Goal: Task Accomplishment & Management: Use online tool/utility

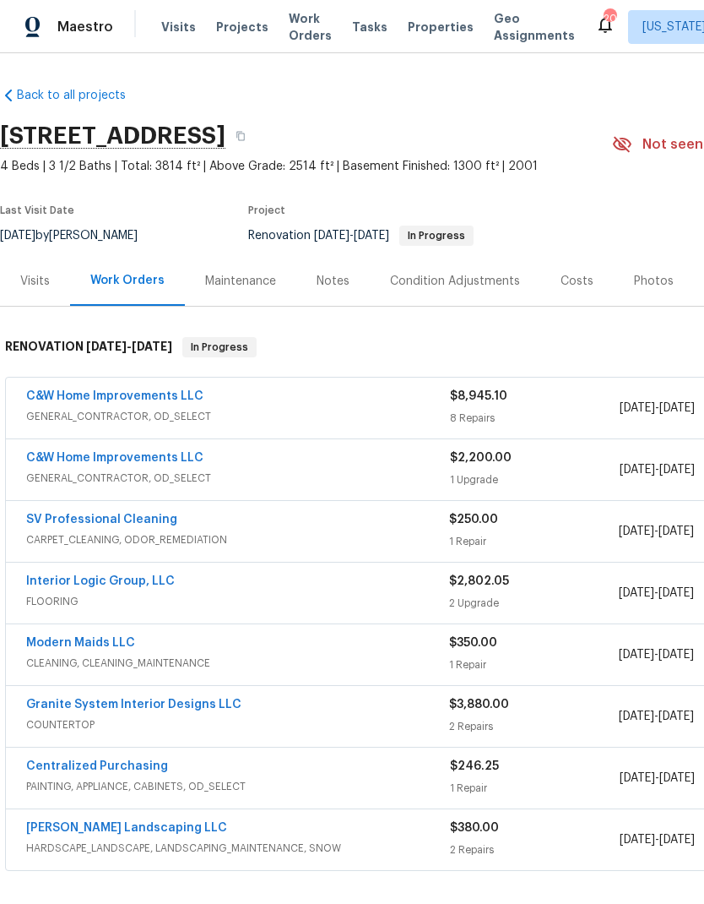
scroll to position [45, -2]
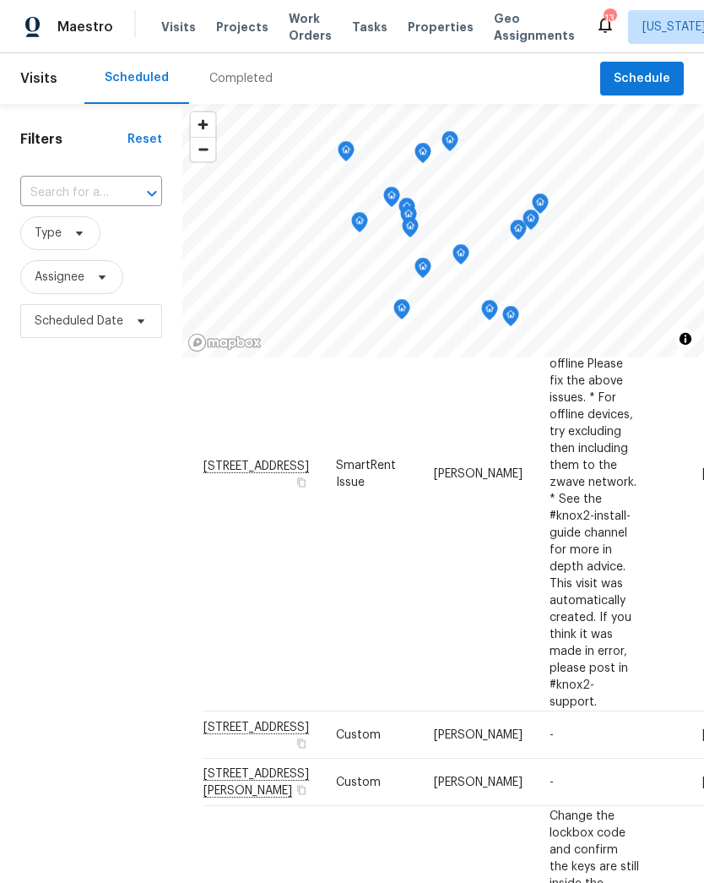
scroll to position [963, 0]
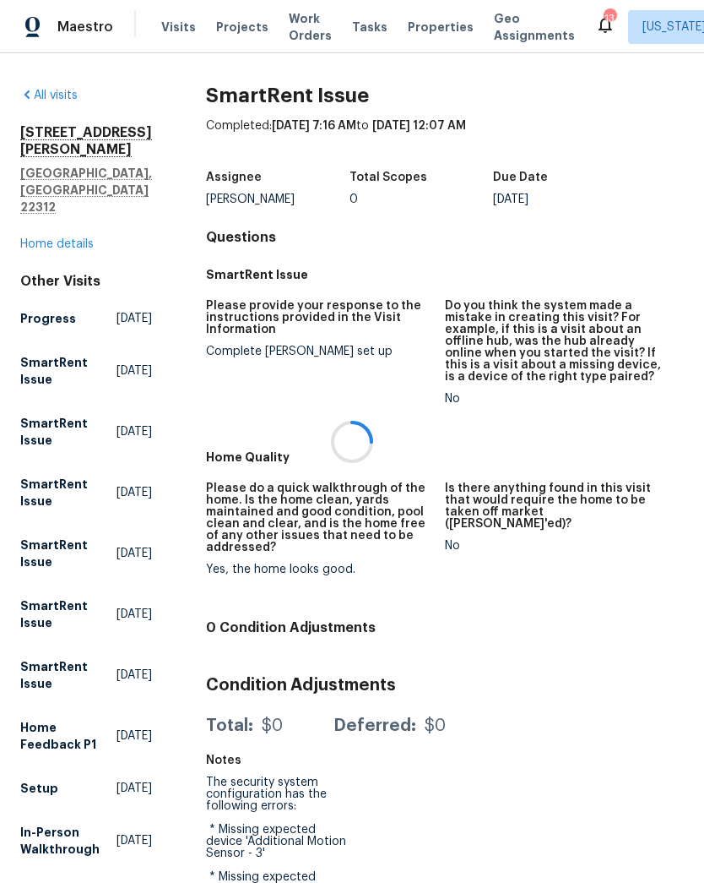
click at [50, 212] on div at bounding box center [352, 441] width 704 height 883
click at [42, 208] on div at bounding box center [352, 441] width 704 height 883
click at [46, 238] on link "Home details" at bounding box center [56, 244] width 73 height 12
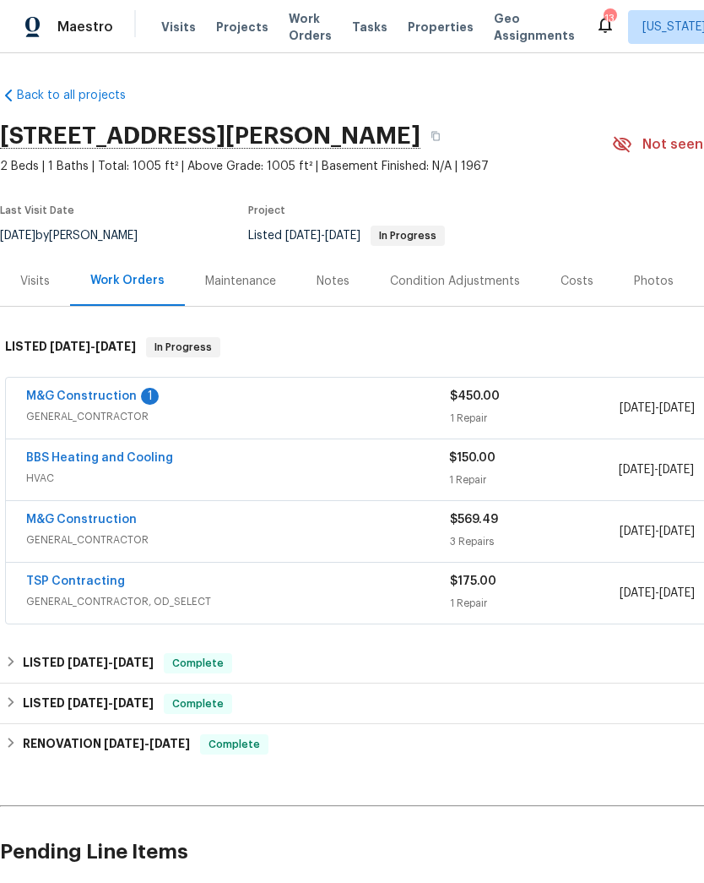
click at [102, 400] on link "M&G Construction" at bounding box center [81, 396] width 111 height 12
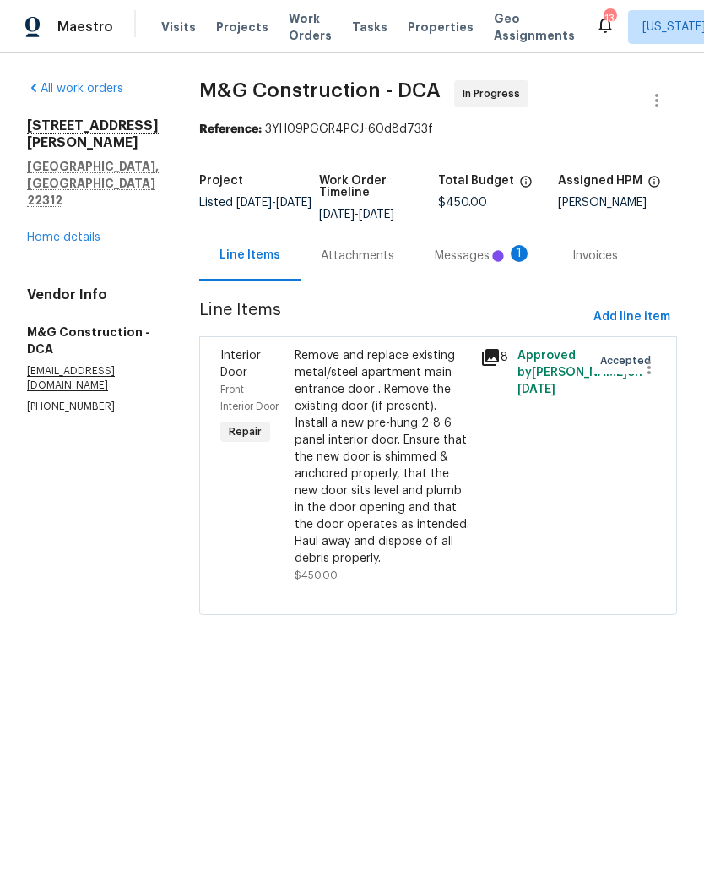
click at [466, 253] on div "Messages 1" at bounding box center [483, 256] width 97 height 17
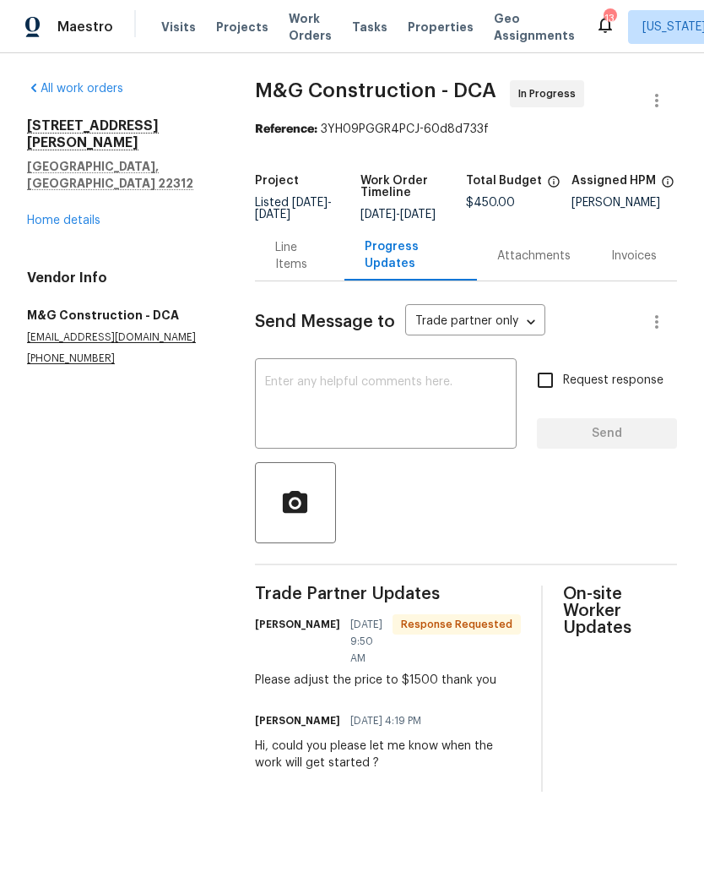
click at [290, 268] on div "Line Items" at bounding box center [299, 256] width 49 height 34
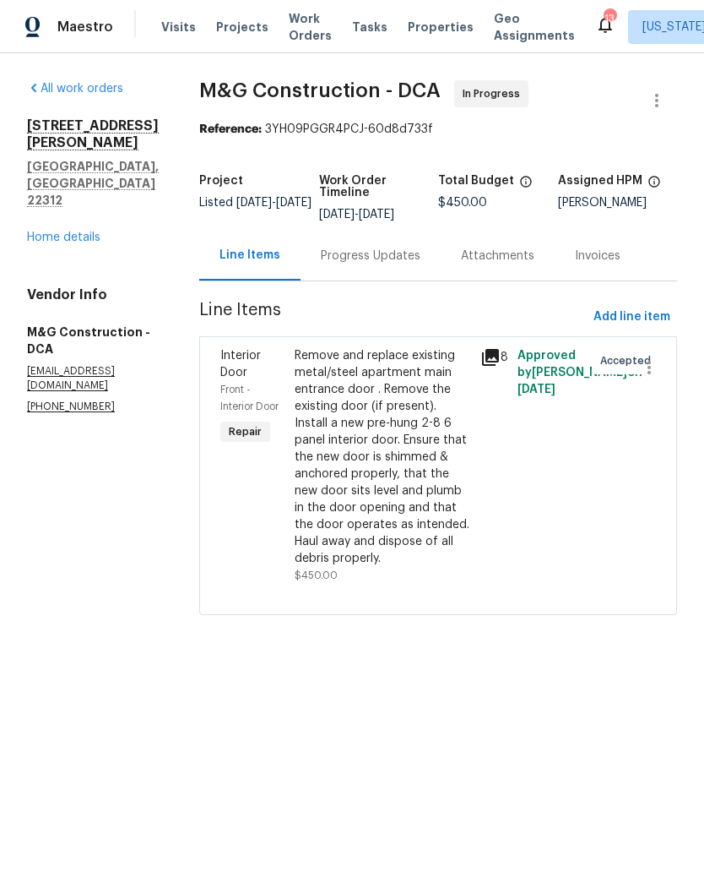
click at [85, 231] on link "Home details" at bounding box center [63, 237] width 73 height 12
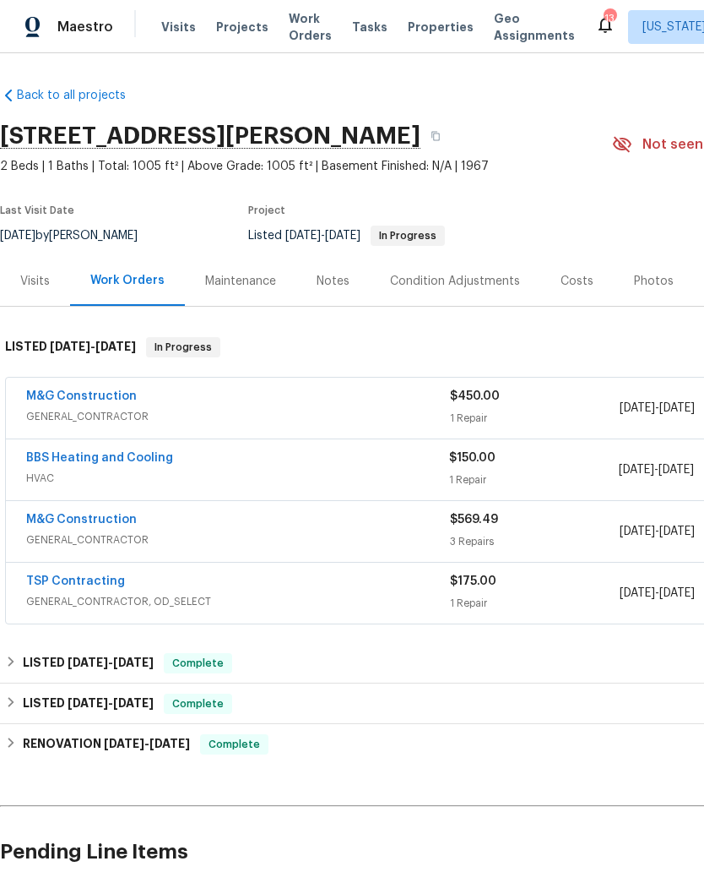
click at [101, 391] on link "M&G Construction" at bounding box center [81, 396] width 111 height 12
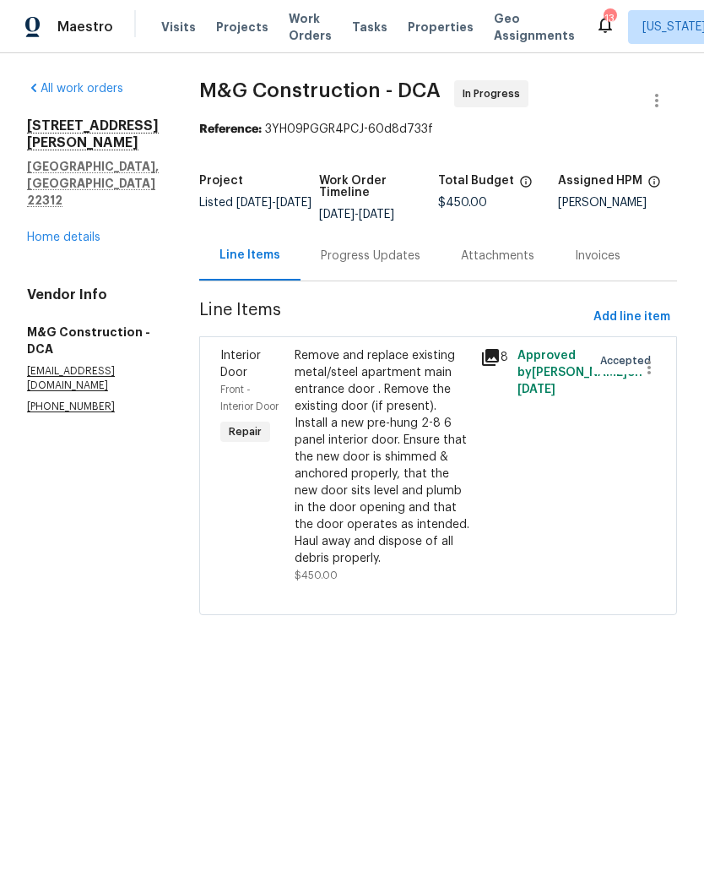
click at [367, 264] on div "Progress Updates" at bounding box center [371, 256] width 100 height 17
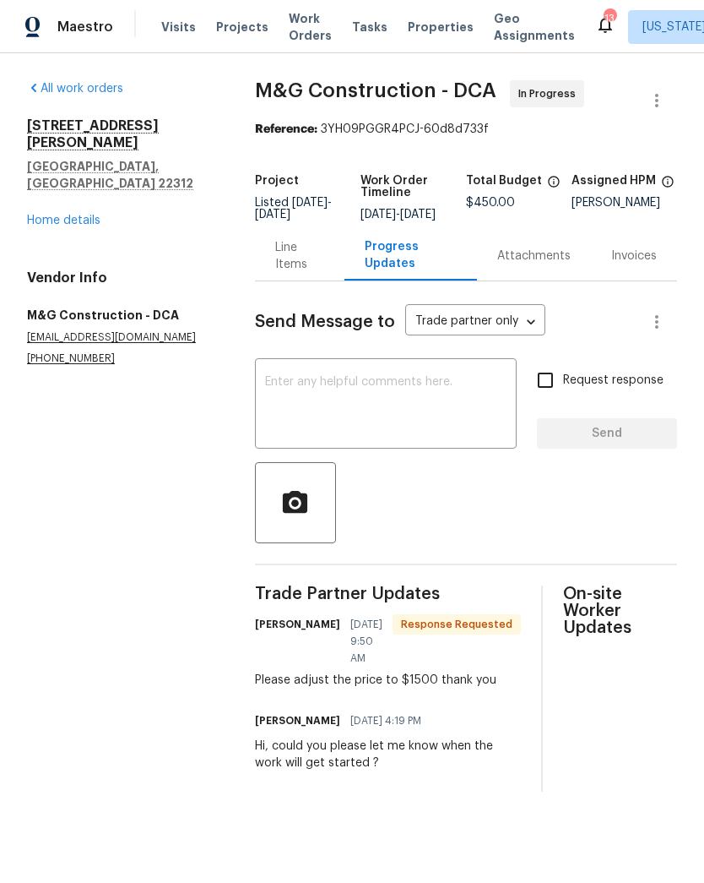
click at [292, 273] on div "Line Items" at bounding box center [299, 256] width 49 height 34
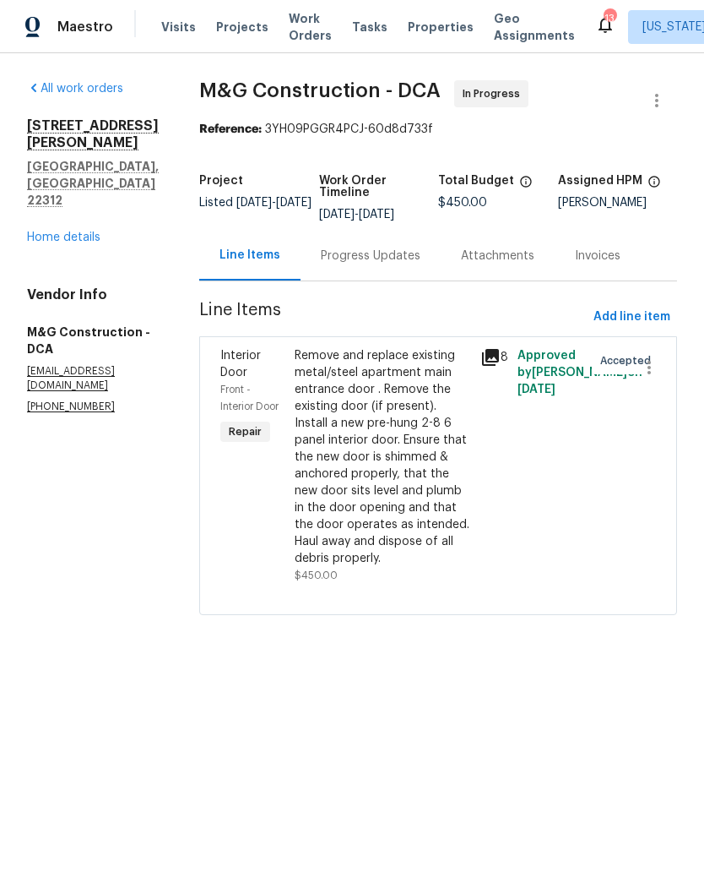
click at [369, 511] on div "Remove and replace existing metal/steel apartment main entrance door . Remove t…" at bounding box center [383, 457] width 176 height 220
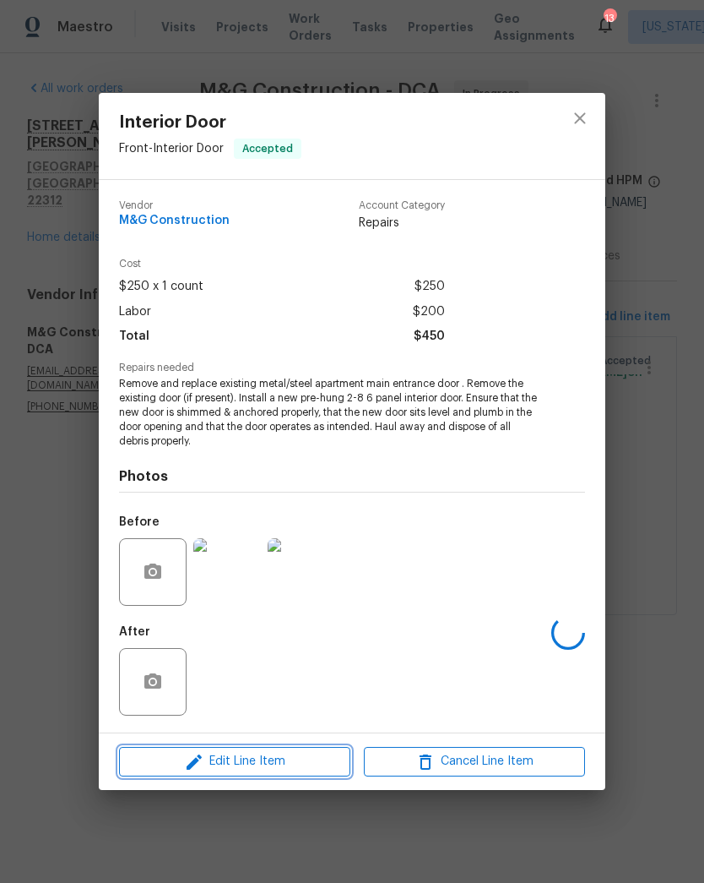
click at [289, 775] on button "Edit Line Item" at bounding box center [234, 762] width 231 height 30
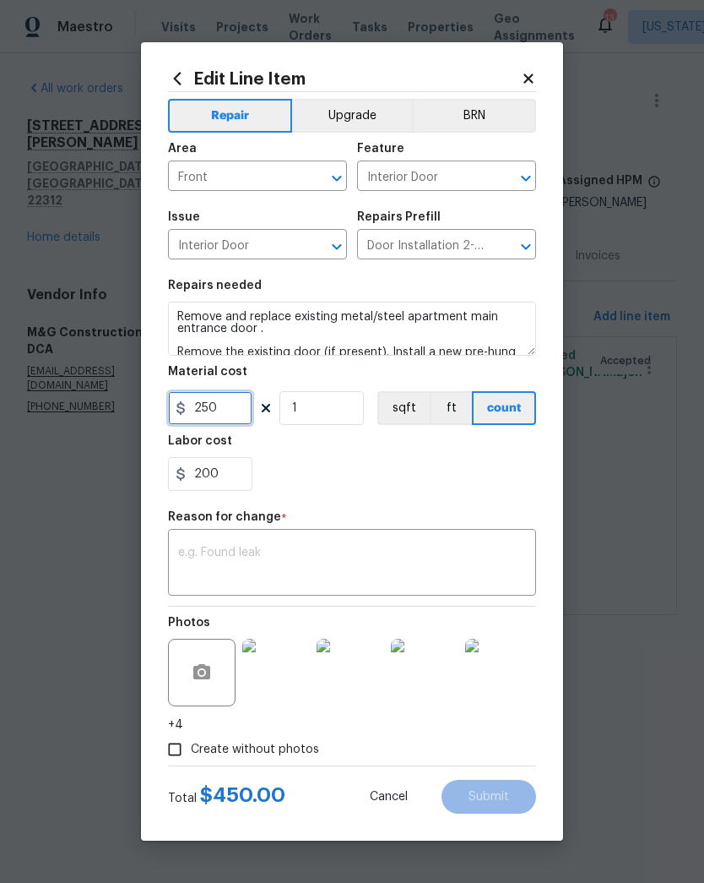
click at [231, 412] on input "250" at bounding box center [210, 408] width 84 height 34
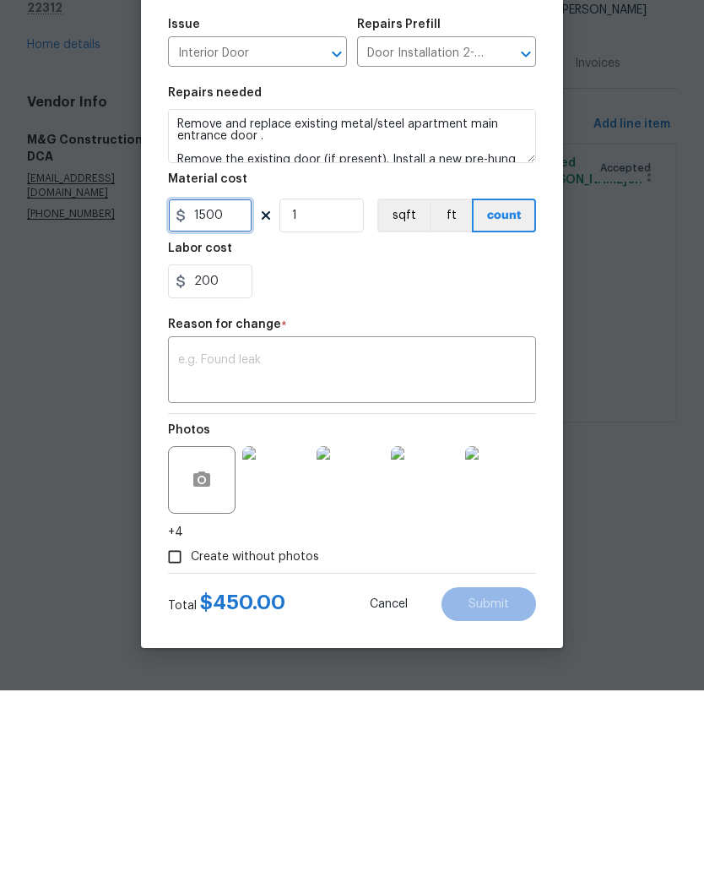
type input "1500"
click at [343, 547] on textarea at bounding box center [352, 564] width 348 height 35
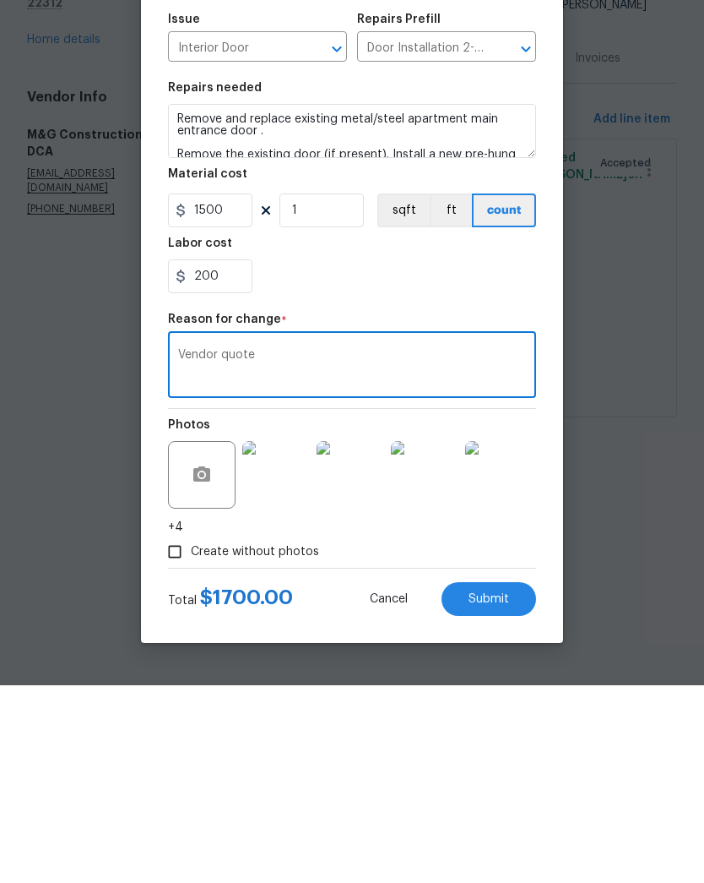
type textarea "Vendor quote"
click at [231, 457] on input "200" at bounding box center [210, 474] width 84 height 34
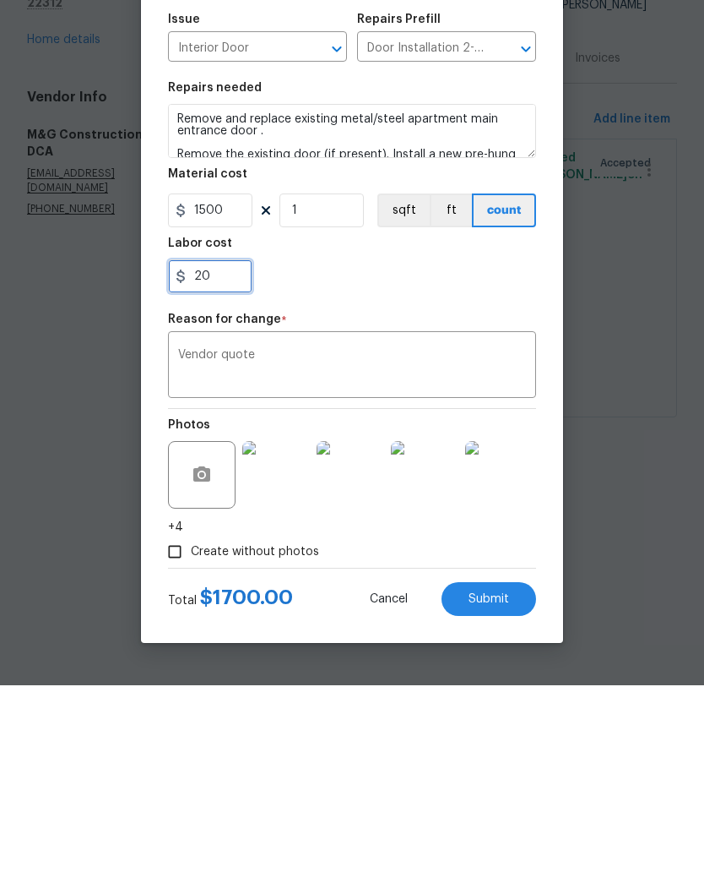
type input "2"
click at [400, 457] on div at bounding box center [352, 474] width 368 height 34
type input "0"
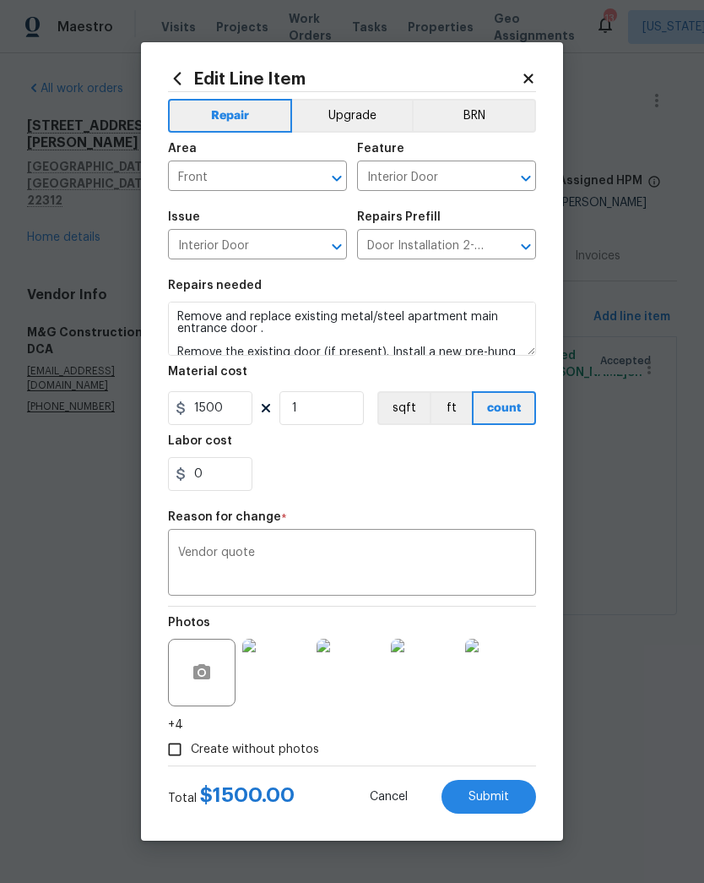
click at [492, 797] on span "Submit" at bounding box center [489, 797] width 41 height 13
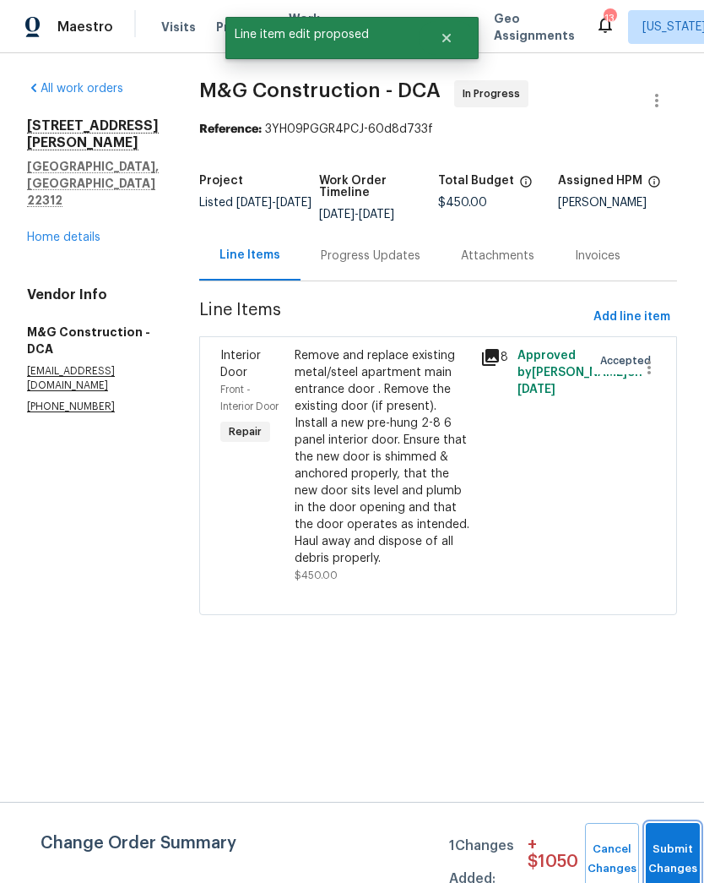
click at [672, 848] on button "Submit Changes" at bounding box center [673, 859] width 54 height 73
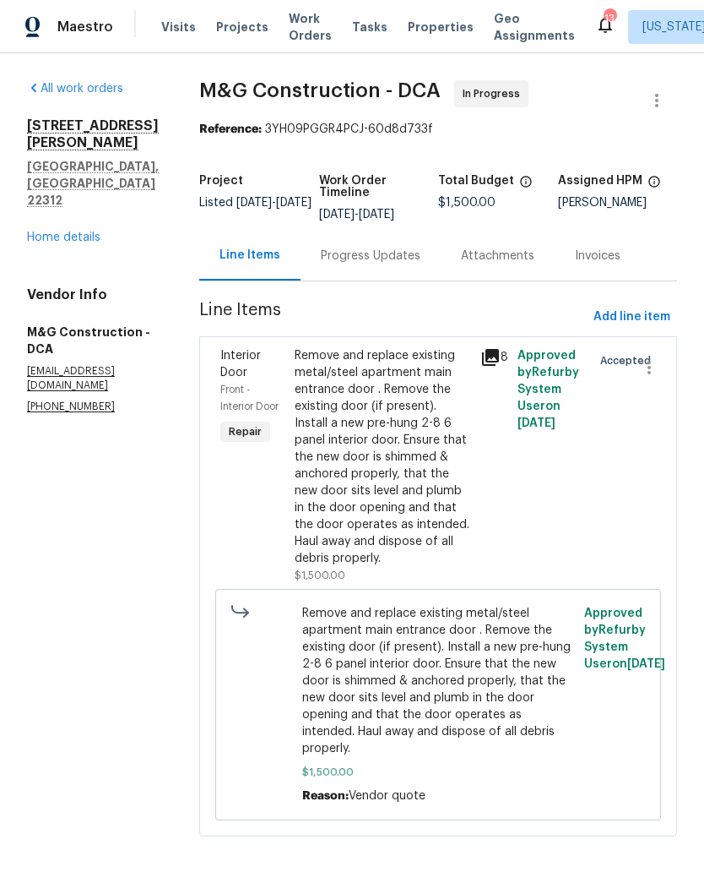
click at [88, 231] on link "Home details" at bounding box center [63, 237] width 73 height 12
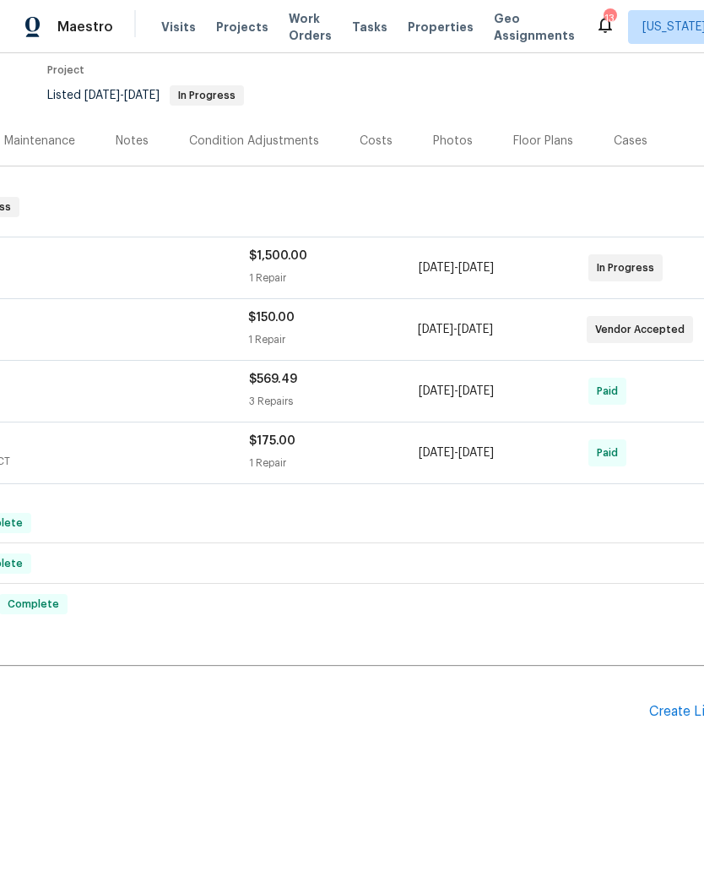
scroll to position [139, 201]
click at [666, 712] on div "Create Line Item" at bounding box center [702, 712] width 104 height 16
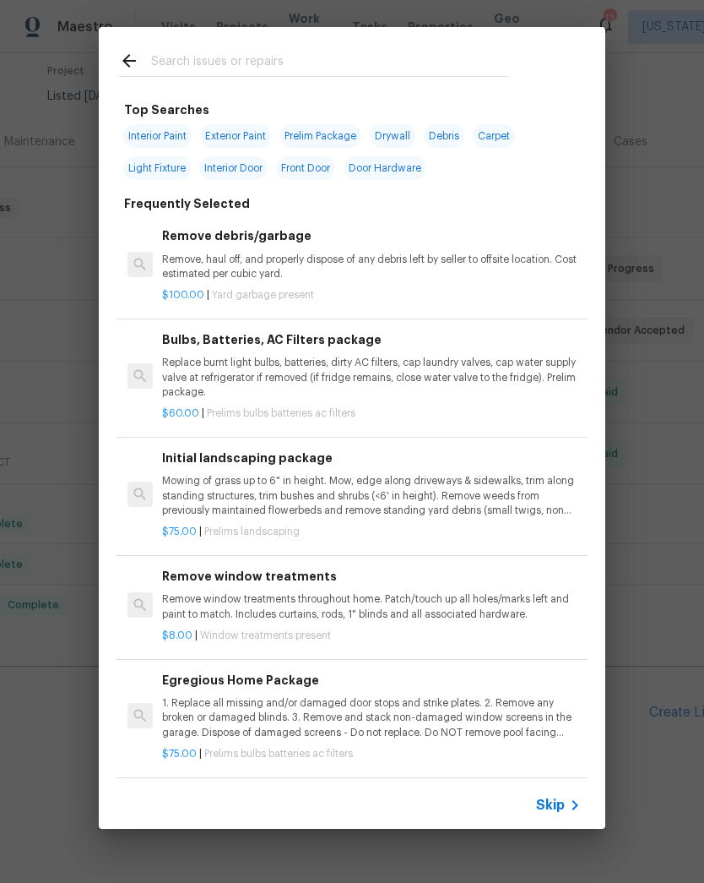
click at [352, 57] on input "text" at bounding box center [330, 63] width 358 height 25
type input "Ini"
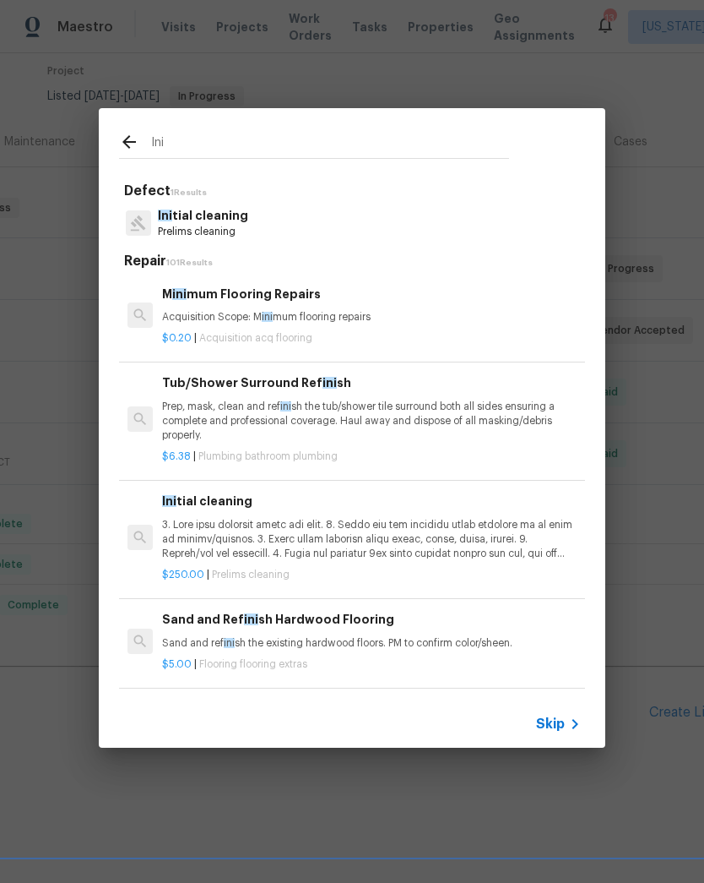
click at [338, 532] on p at bounding box center [371, 539] width 419 height 43
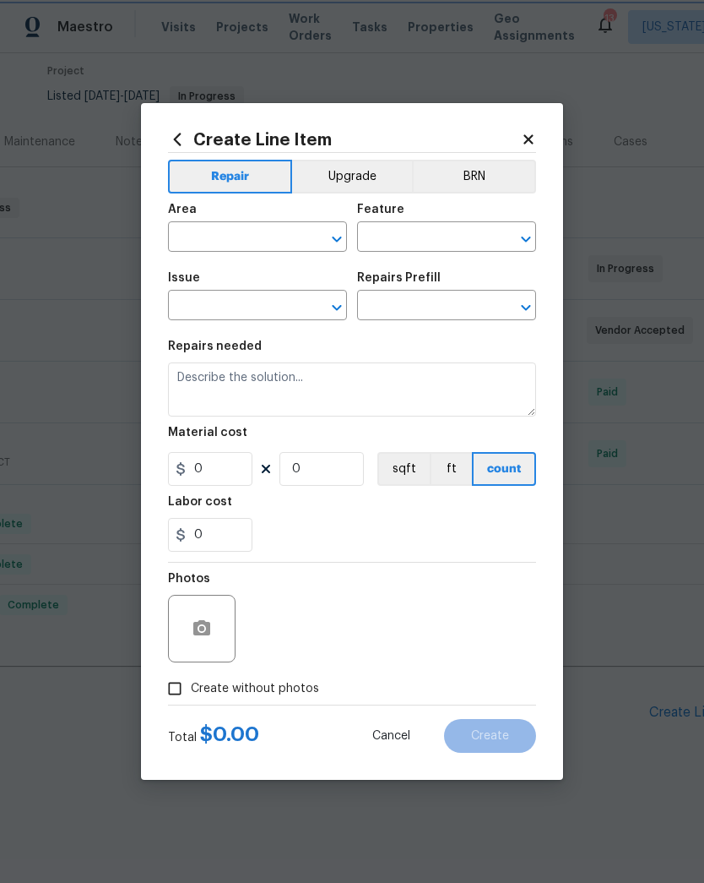
type input "Home Readiness Packages"
type input "Initial cleaning"
type input "Initial cleaning $250.00"
type textarea "1. Wipe down exterior doors and trim. 2. Clean out all exterior light fixtures …"
type input "250"
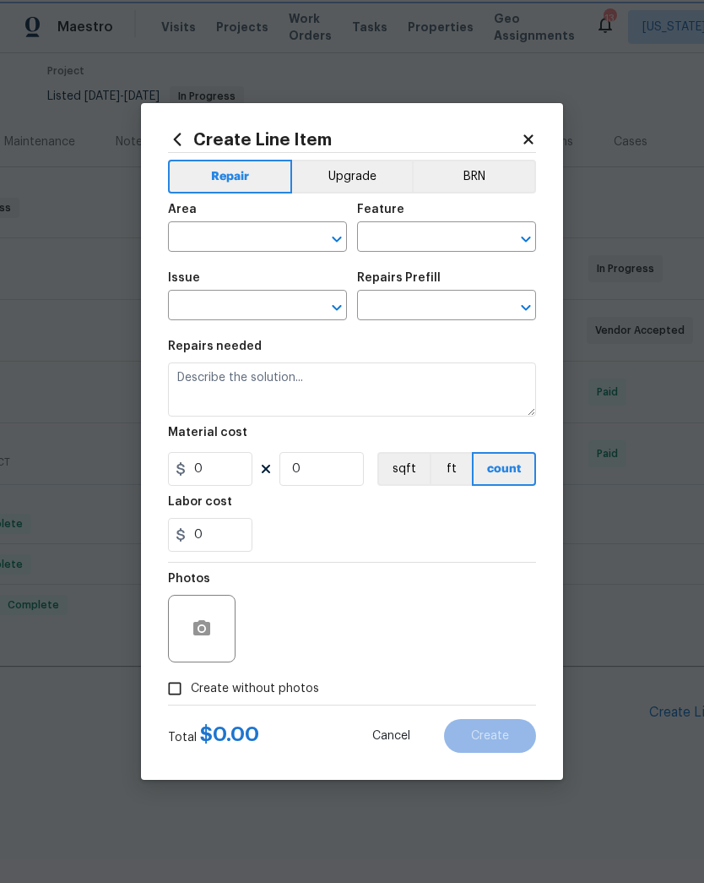
type input "1"
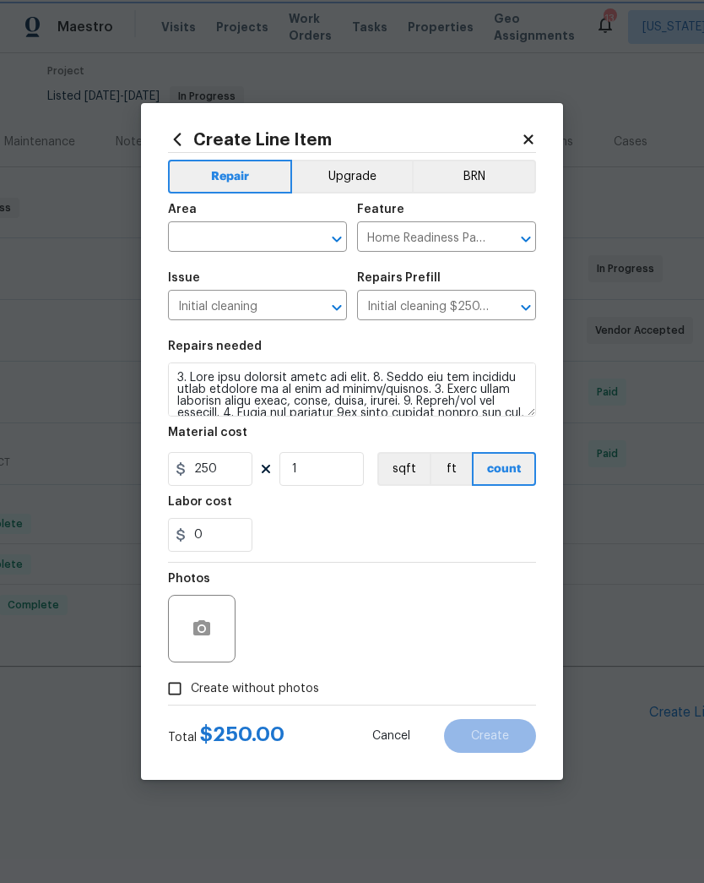
click at [334, 236] on icon "Open" at bounding box center [336, 239] width 9 height 6
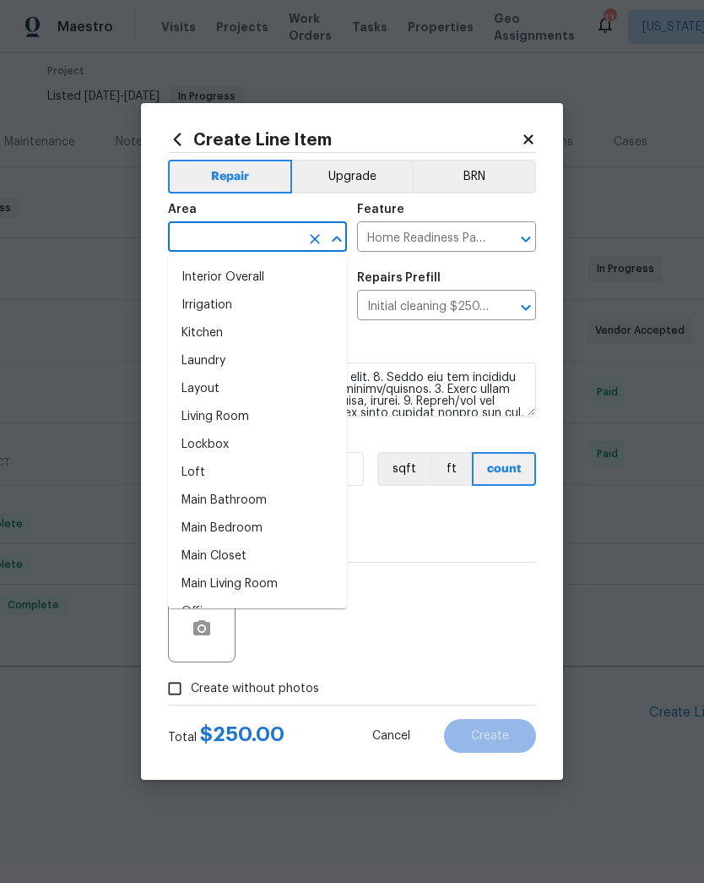
scroll to position [614, 0]
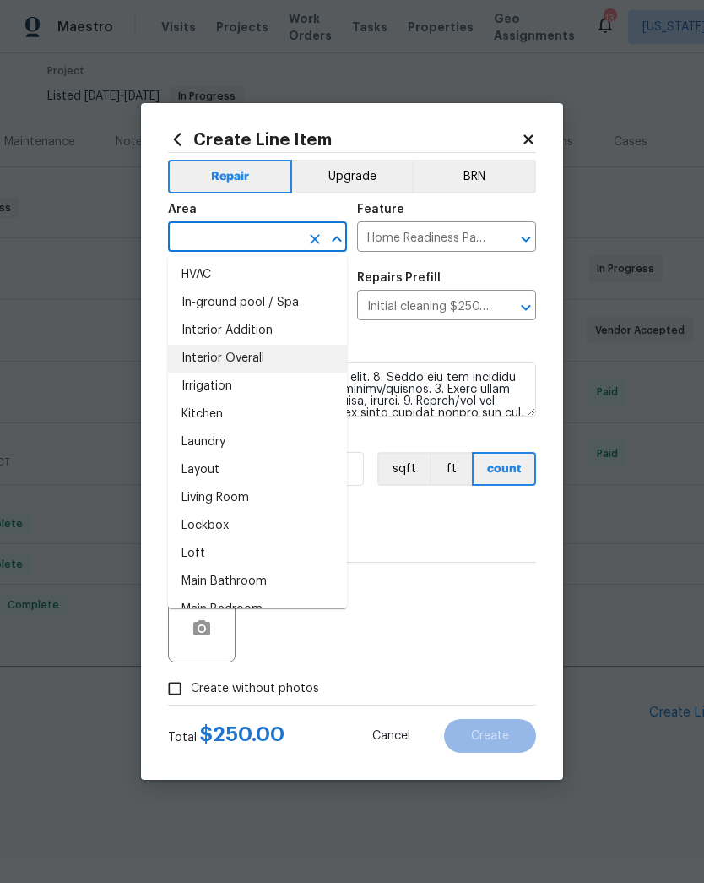
click at [286, 365] on li "Interior Overall" at bounding box center [257, 359] width 179 height 28
type input "Interior Overall"
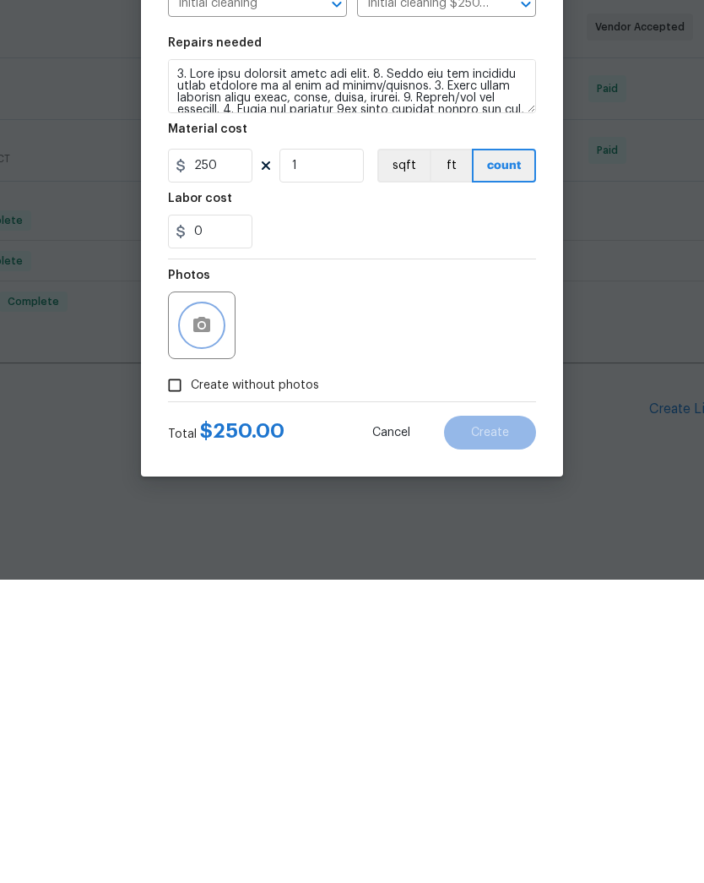
click at [205, 620] on icon "button" at bounding box center [201, 627] width 17 height 15
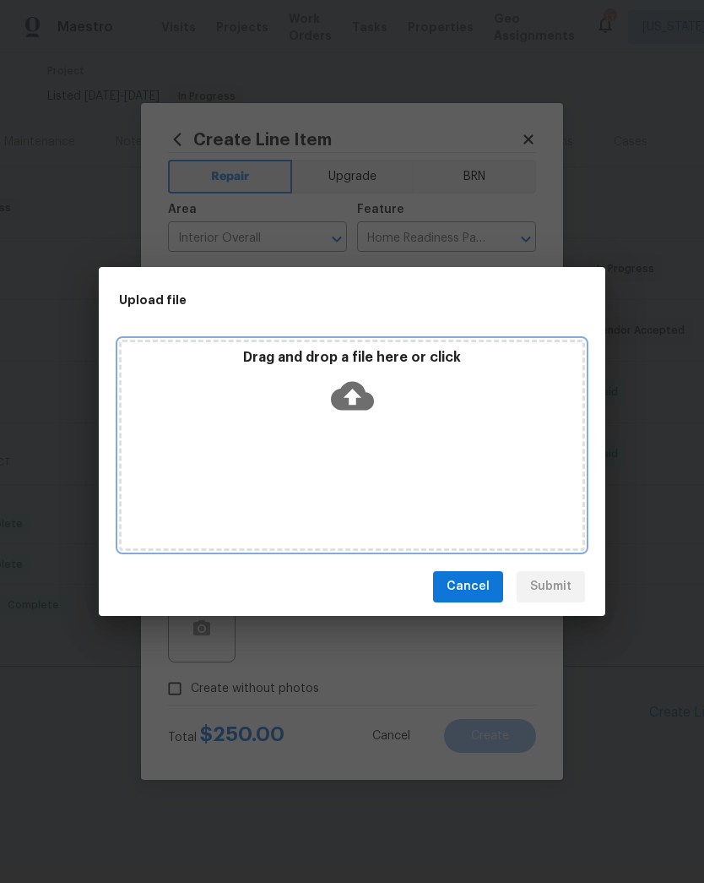
click at [354, 409] on icon at bounding box center [352, 395] width 43 height 29
